Goal: Transaction & Acquisition: Download file/media

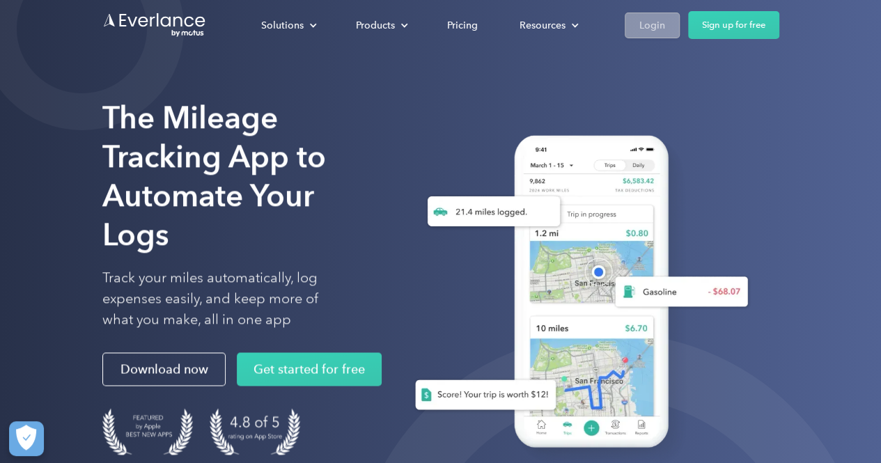
click at [649, 29] on div "Login" at bounding box center [652, 25] width 26 height 17
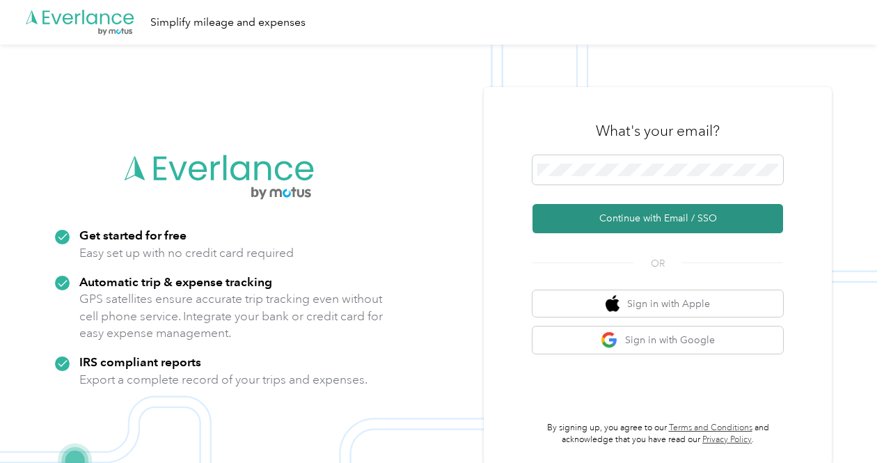
click at [733, 224] on button "Continue with Email / SSO" at bounding box center [658, 218] width 251 height 29
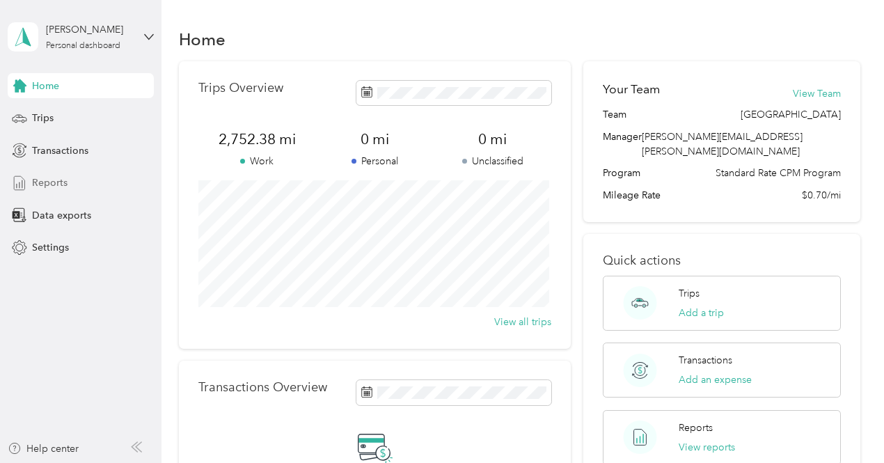
click at [44, 184] on span "Reports" at bounding box center [50, 183] width 36 height 15
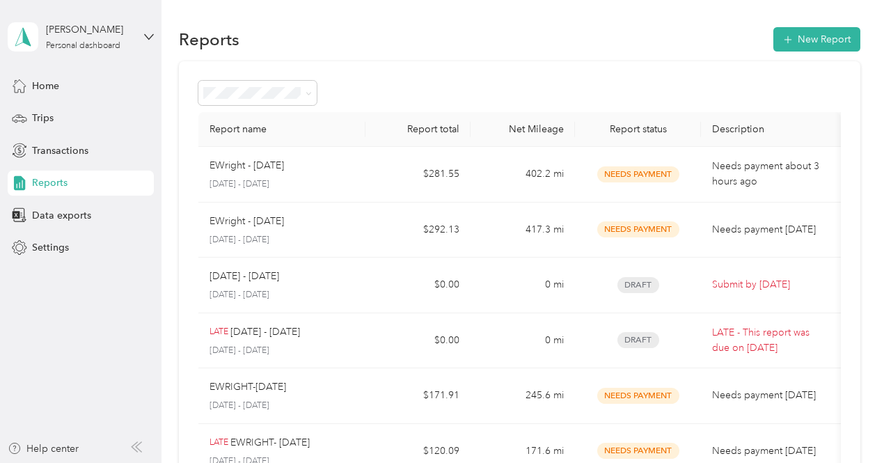
click at [364, 170] on td "EWright - September 2025 September 1 - 30, 2025" at bounding box center [282, 175] width 168 height 56
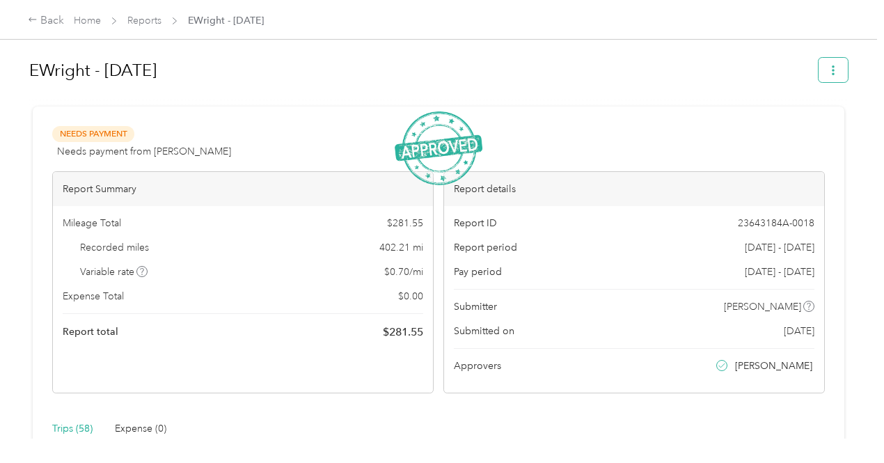
click at [829, 68] on icon "button" at bounding box center [834, 70] width 10 height 10
click at [811, 123] on span "Download" at bounding box center [790, 121] width 46 height 15
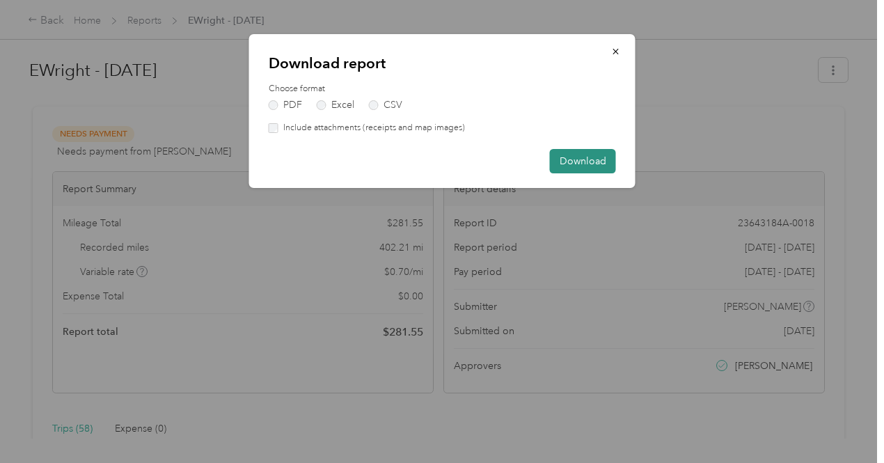
click at [589, 161] on button "Download" at bounding box center [583, 161] width 66 height 24
